Goal: Task Accomplishment & Management: Use online tool/utility

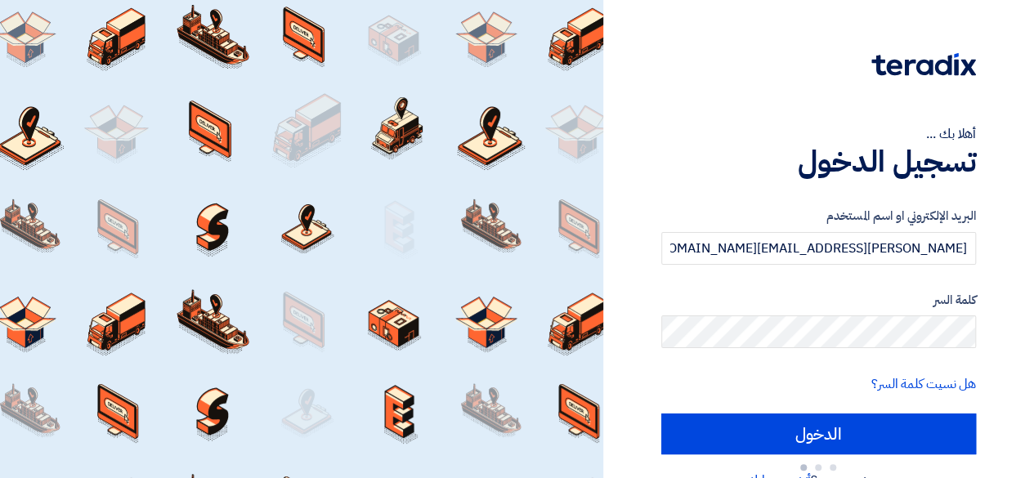
type input "Sign in"
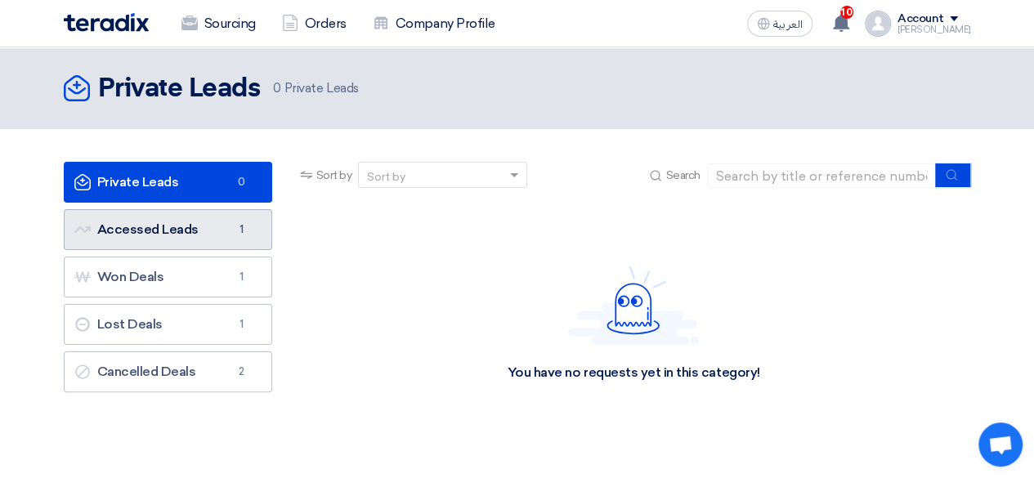
click at [191, 223] on link "Accessed Leads Accessed Leads 1" at bounding box center [168, 229] width 208 height 41
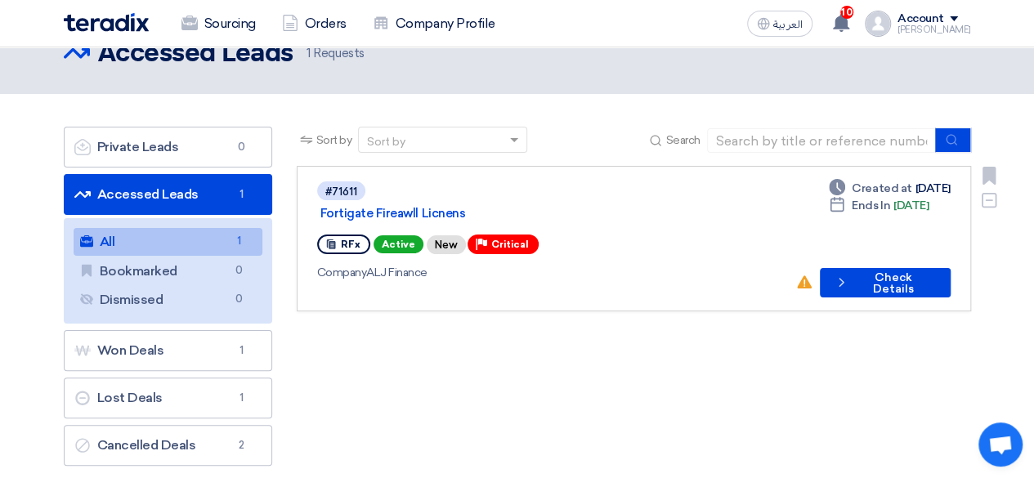
scroll to position [36, 0]
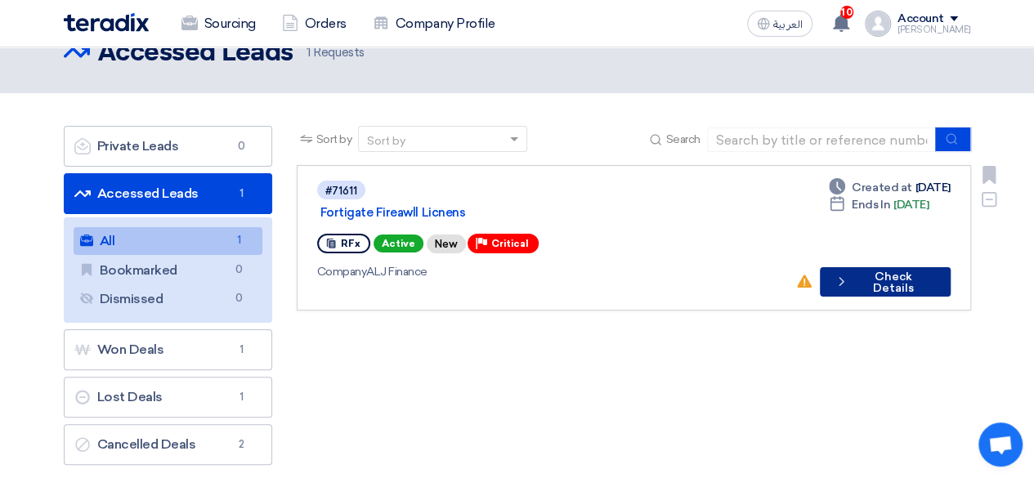
click at [878, 267] on button "Check details Check Details" at bounding box center [885, 281] width 131 height 29
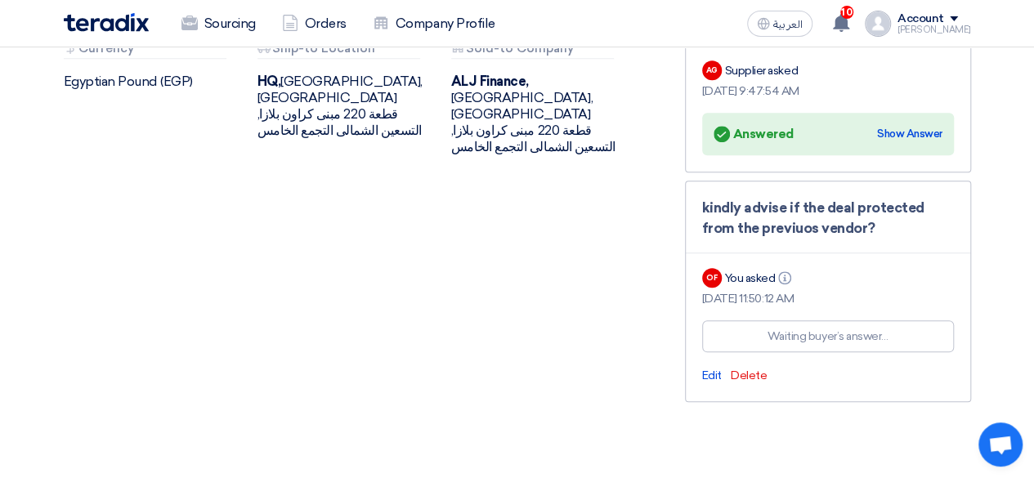
scroll to position [721, 0]
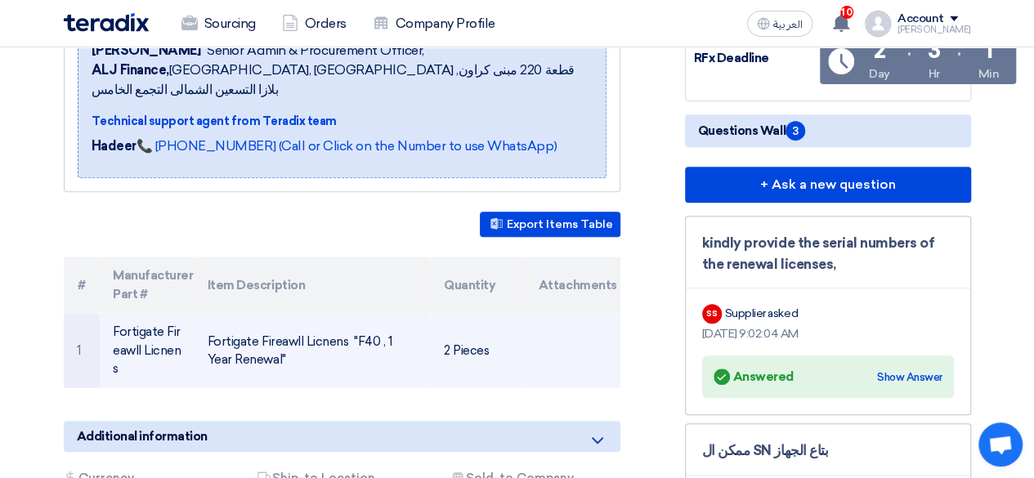
scroll to position [286, 0]
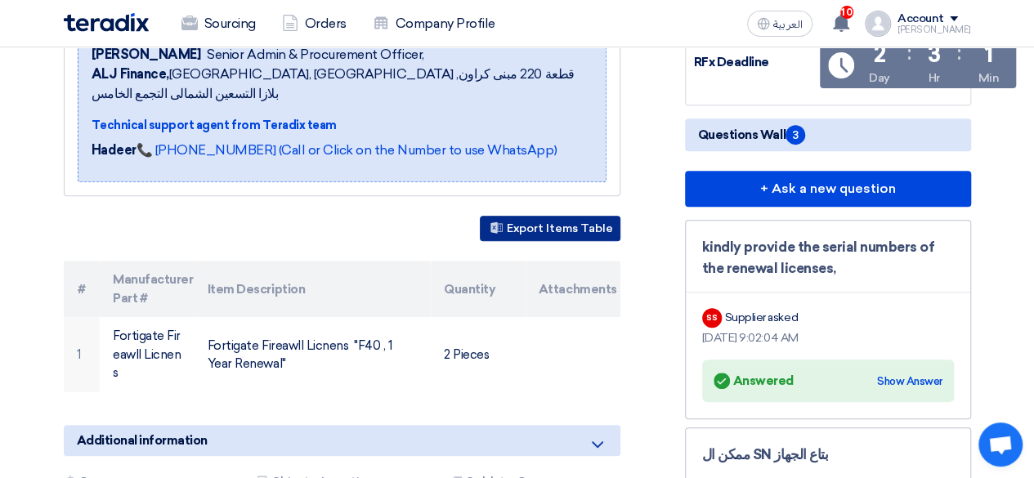
click at [528, 233] on button "Export Items Table" at bounding box center [550, 228] width 141 height 25
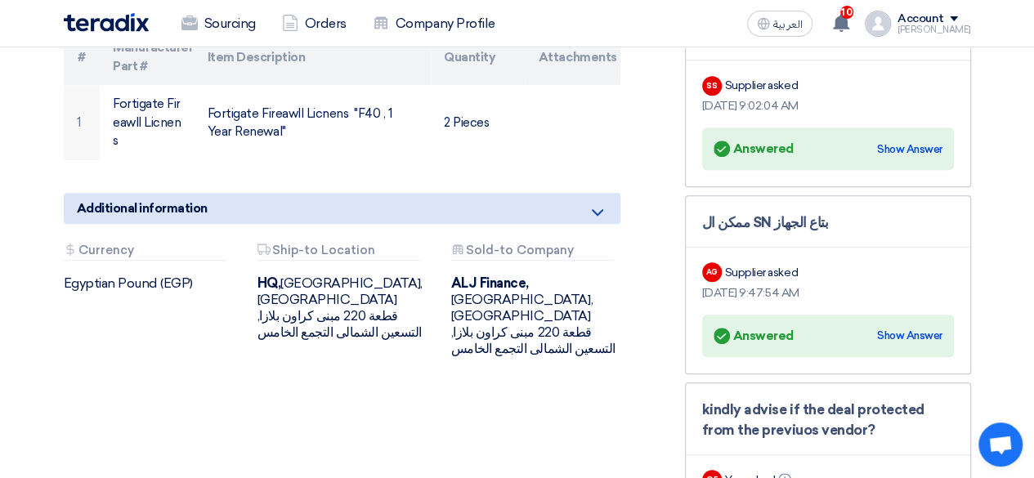
scroll to position [420, 0]
